Goal: Task Accomplishment & Management: Use online tool/utility

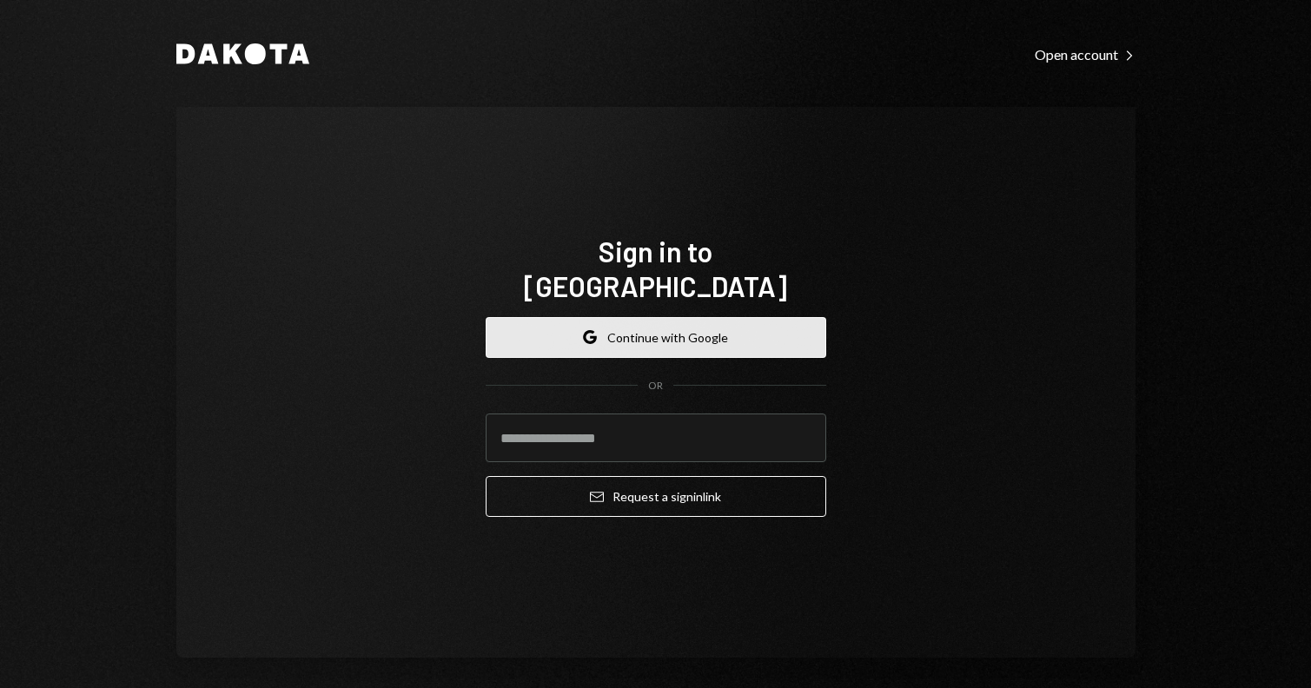
click at [739, 322] on button "Google Continue with Google" at bounding box center [656, 337] width 341 height 41
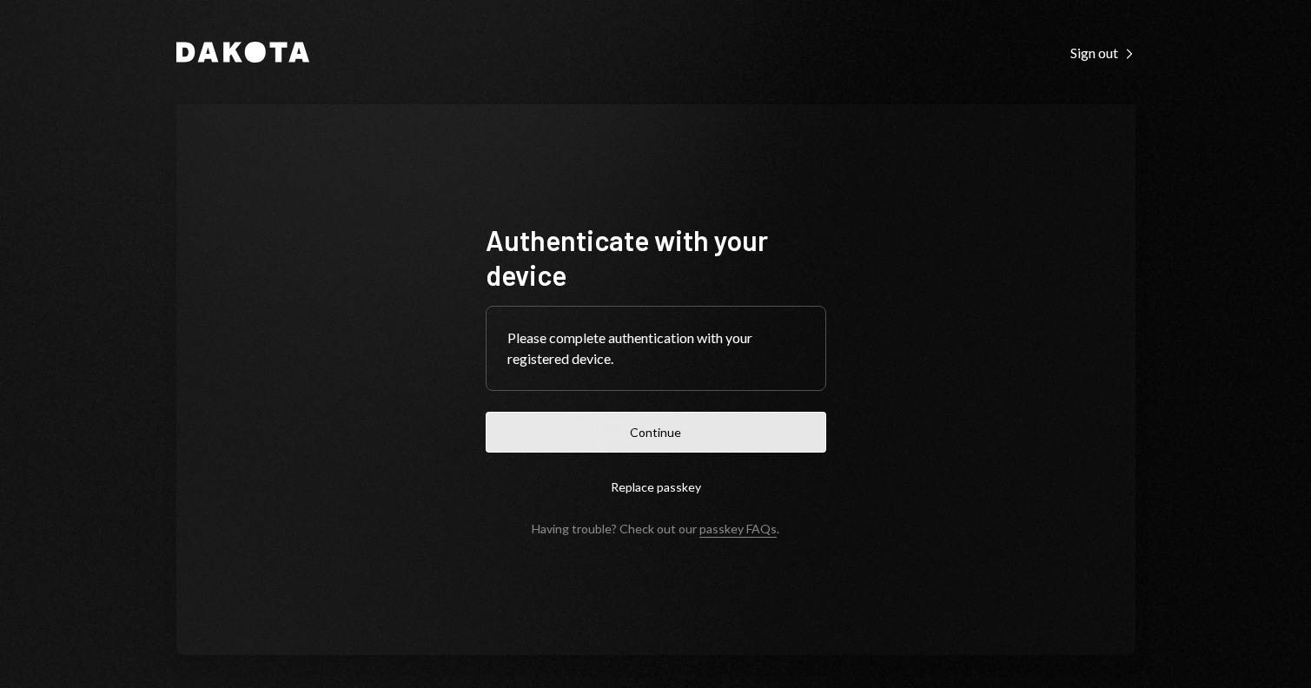
click at [680, 425] on button "Continue" at bounding box center [656, 432] width 341 height 41
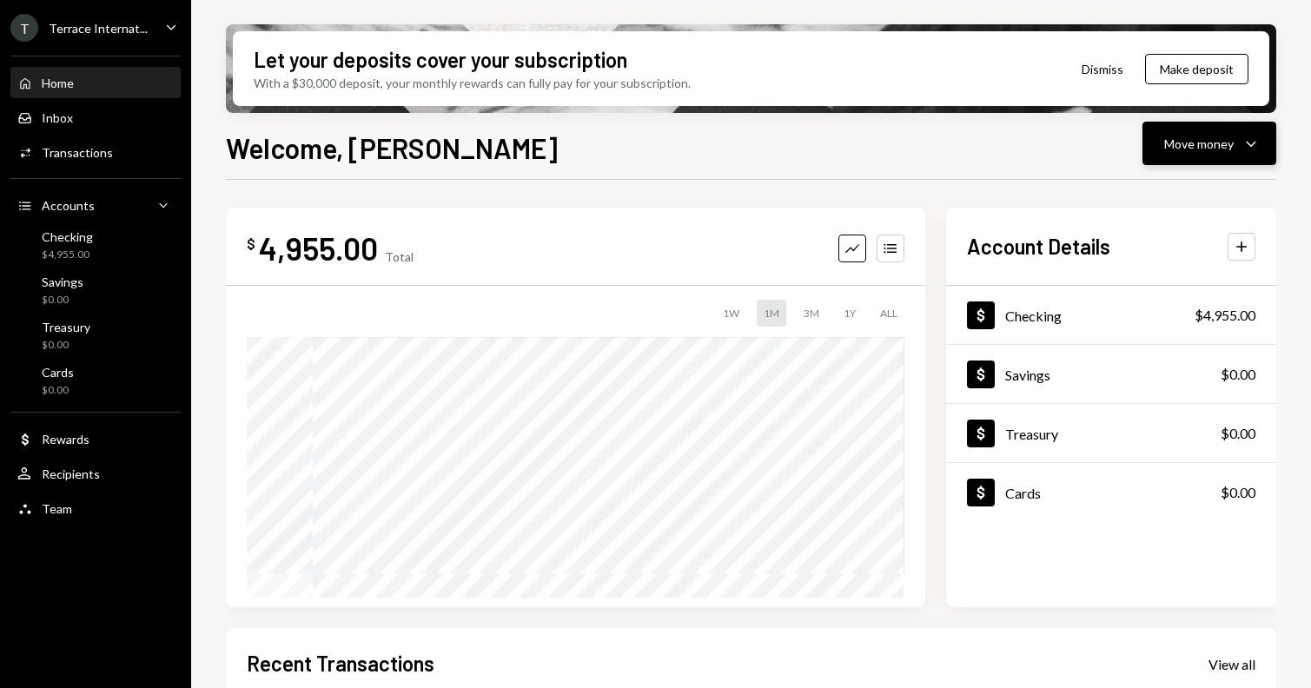
click at [1206, 148] on div "Move money" at bounding box center [1199, 144] width 70 height 18
click at [1200, 70] on button "Make deposit" at bounding box center [1196, 69] width 103 height 30
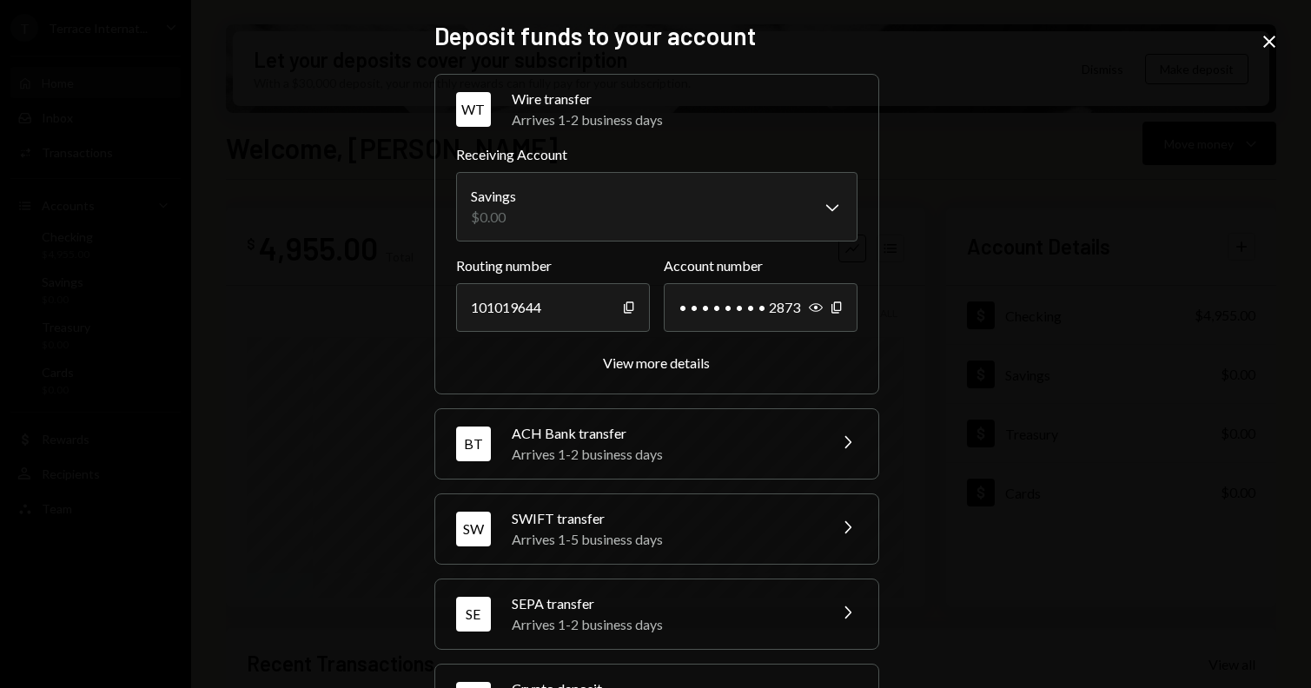
click at [723, 357] on div "View more details" at bounding box center [656, 363] width 401 height 20
click at [699, 364] on div "View more details" at bounding box center [656, 363] width 107 height 17
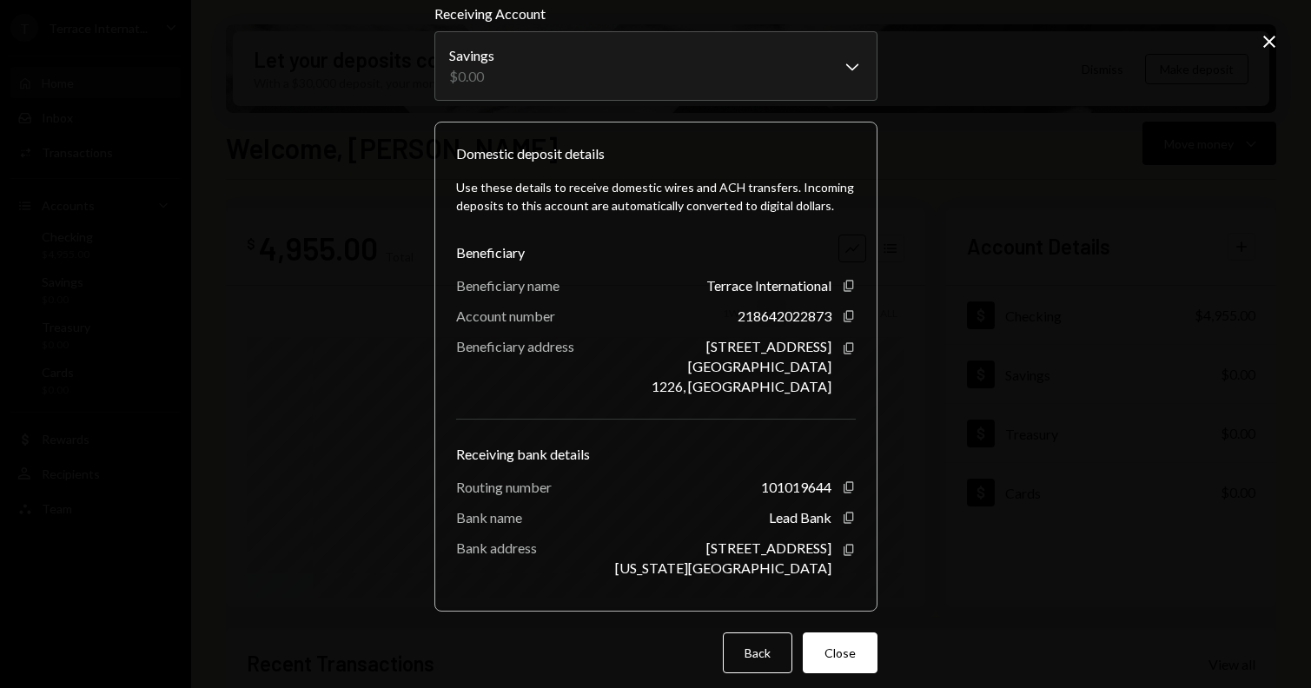
scroll to position [73, 0]
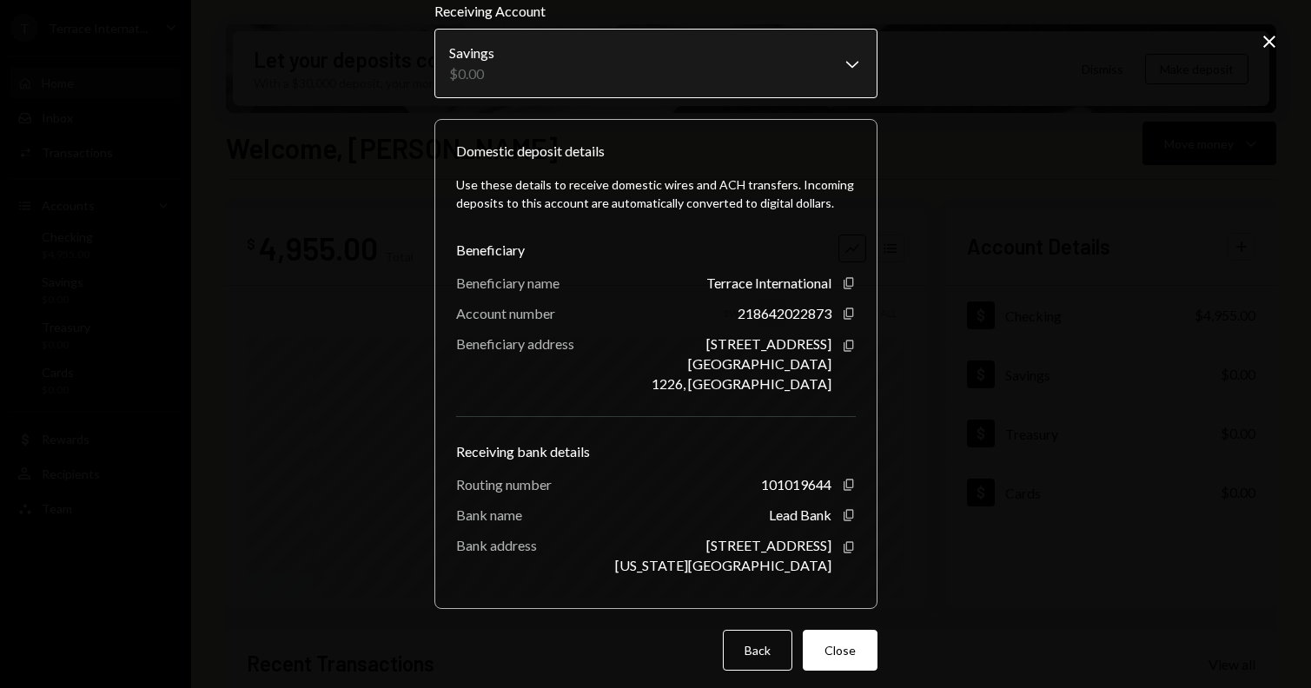
click at [838, 70] on body "**********" at bounding box center [655, 344] width 1311 height 688
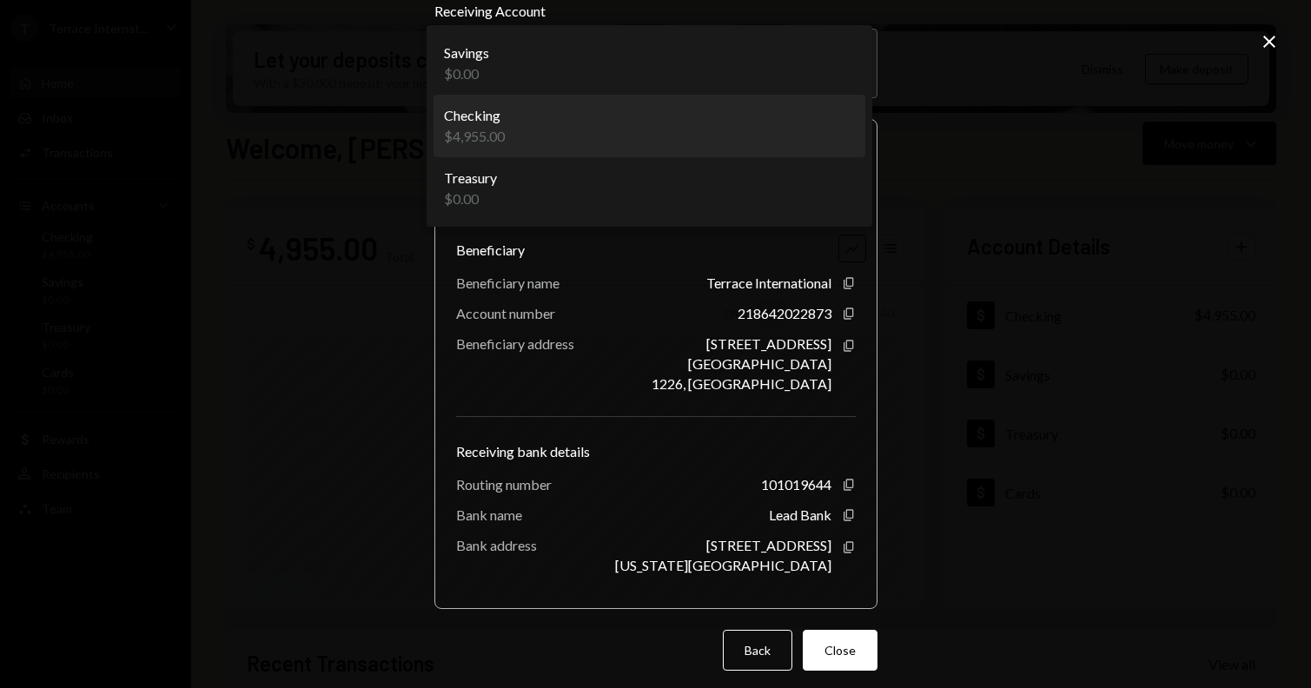
select select "**********"
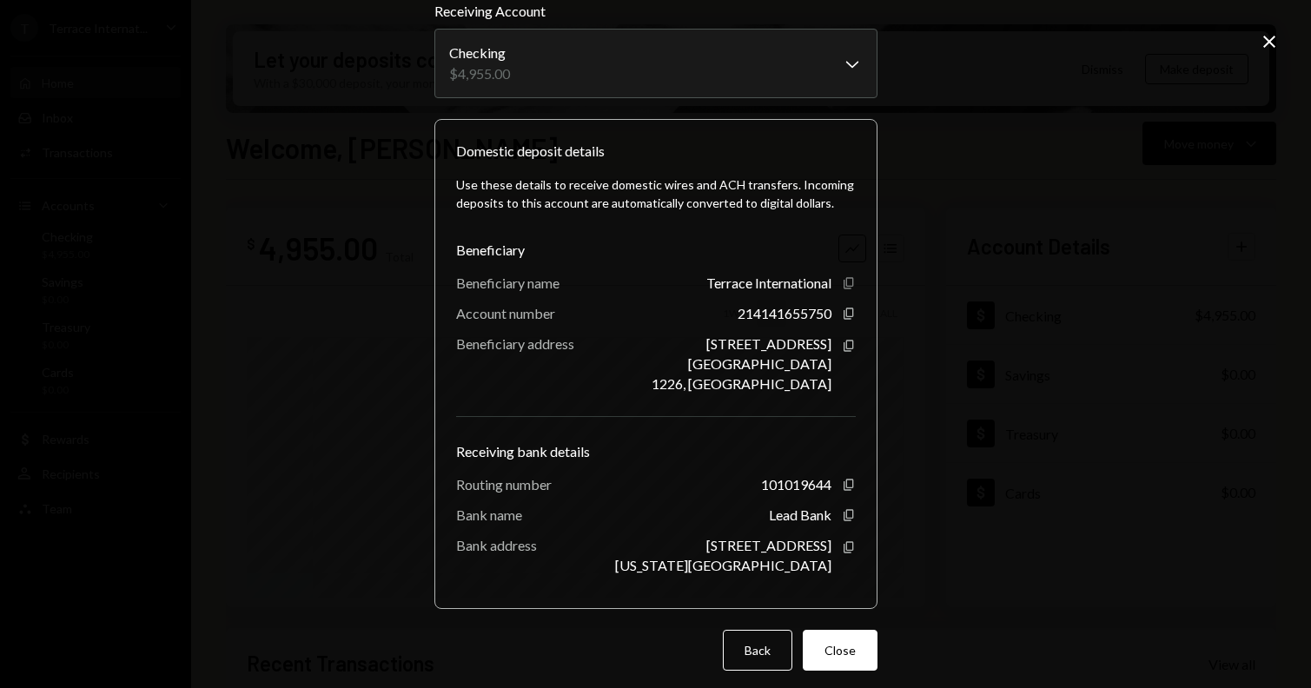
click at [844, 278] on icon "button" at bounding box center [849, 282] width 10 height 11
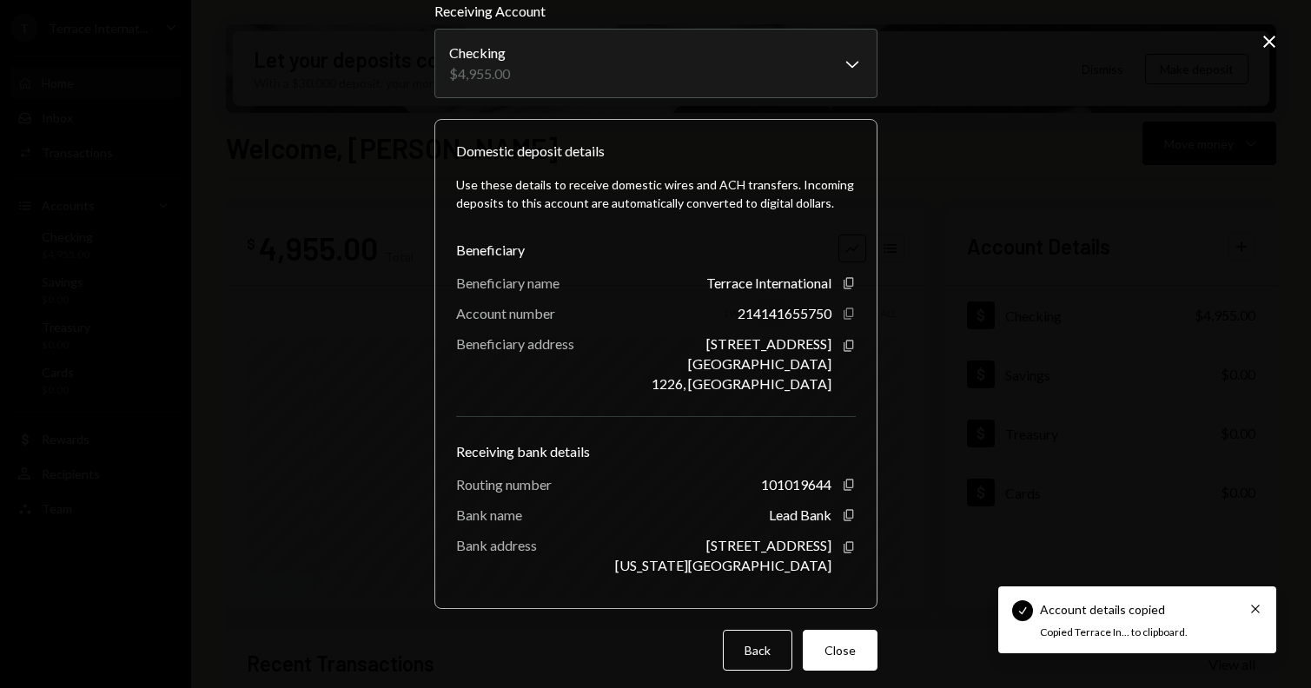
click at [843, 314] on icon "Copy" at bounding box center [849, 314] width 14 height 14
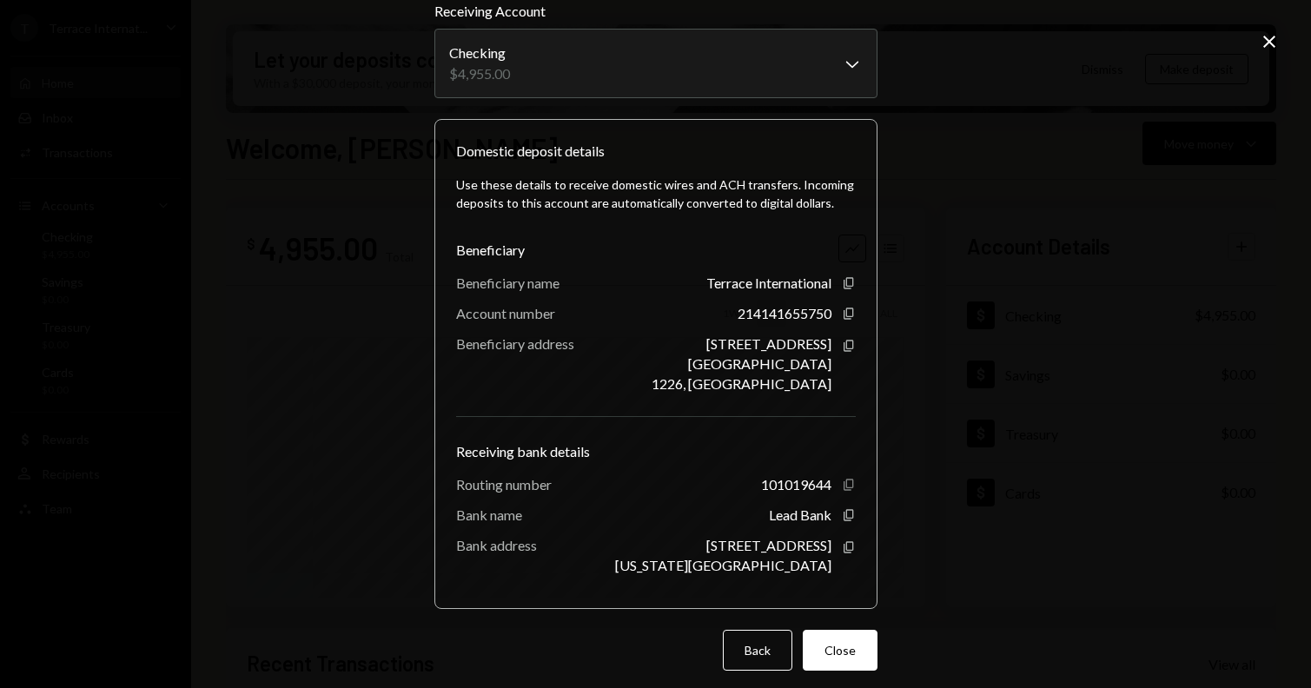
click at [848, 490] on icon "Copy" at bounding box center [849, 485] width 14 height 14
click at [842, 518] on icon "Copy" at bounding box center [849, 515] width 14 height 14
click at [842, 549] on icon "Copy" at bounding box center [849, 548] width 14 height 14
